Goal: Use online tool/utility: Use online tool/utility

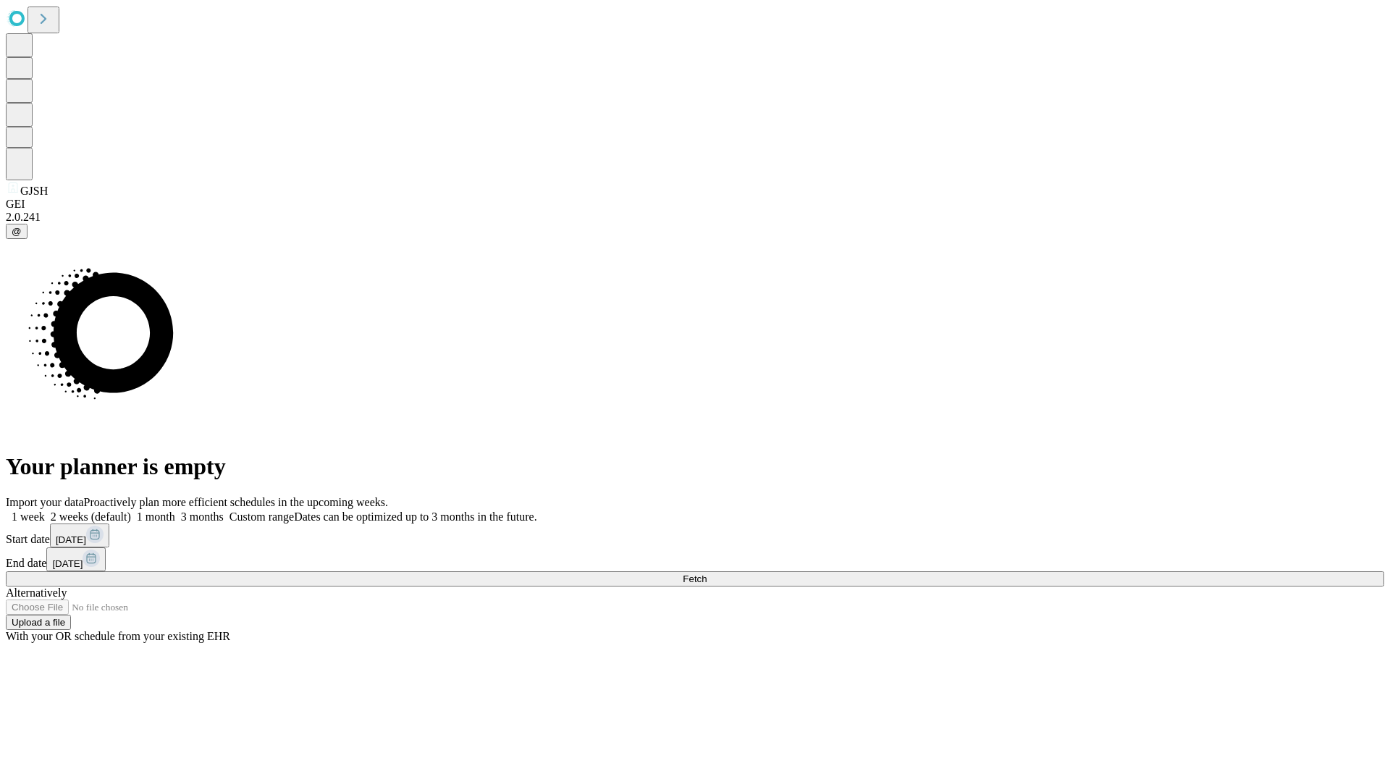
click at [707, 573] on span "Fetch" at bounding box center [695, 578] width 24 height 11
